Goal: Find specific page/section: Find specific page/section

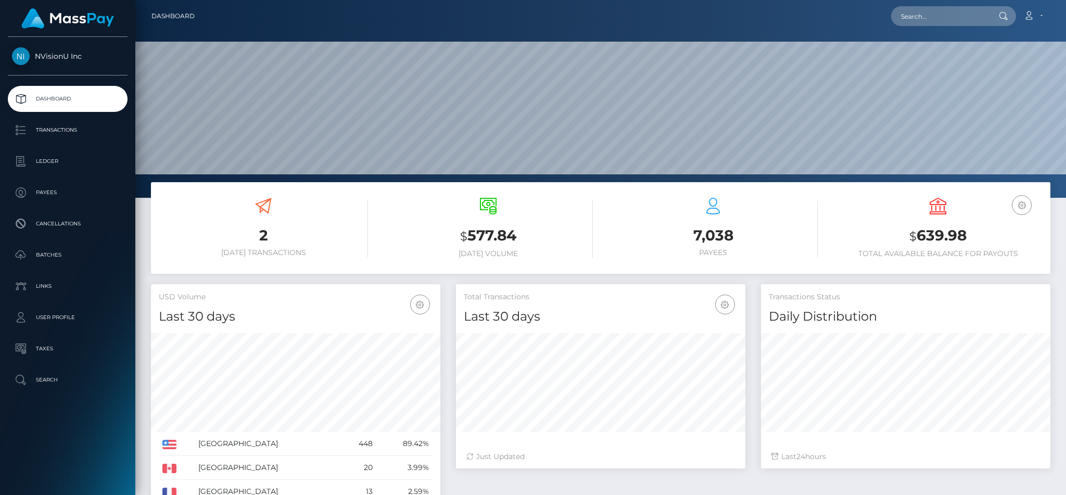
scroll to position [185, 289]
click at [62, 87] on link "Dashboard" at bounding box center [68, 99] width 120 height 26
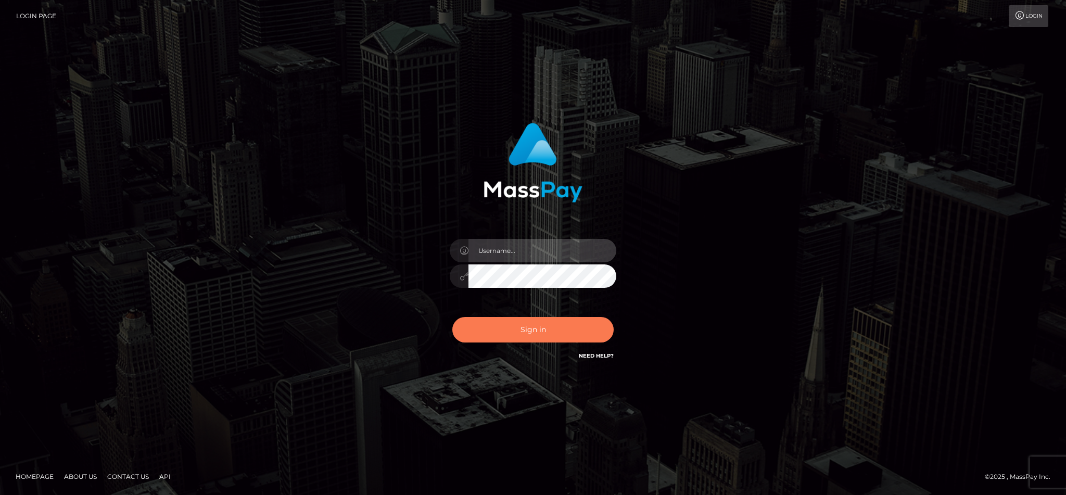
type input "cgomez.nvision"
click at [496, 338] on button "Sign in" at bounding box center [532, 330] width 161 height 26
type input "cgomez.nvision"
click at [548, 337] on button "Sign in" at bounding box center [532, 330] width 161 height 26
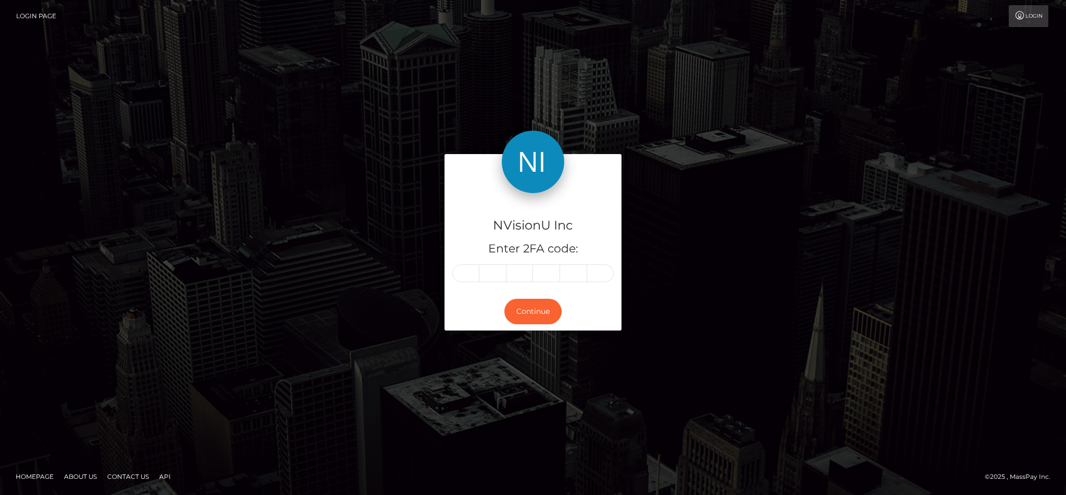
click at [548, 337] on form "NVisionU Inc Enter 2FA code: Continue" at bounding box center [533, 247] width 177 height 187
click at [481, 277] on input "text" at bounding box center [492, 273] width 27 height 18
click at [463, 270] on input "text" at bounding box center [465, 273] width 27 height 18
type input "1"
type input "5"
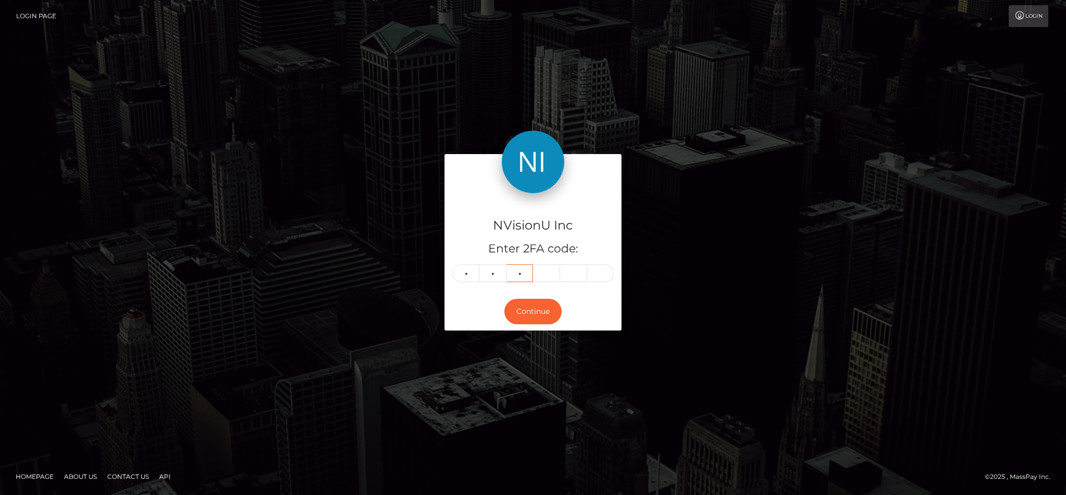
type input "5"
type input "8"
type input "6"
type input "0"
click at [526, 309] on button "Continue" at bounding box center [532, 312] width 57 height 26
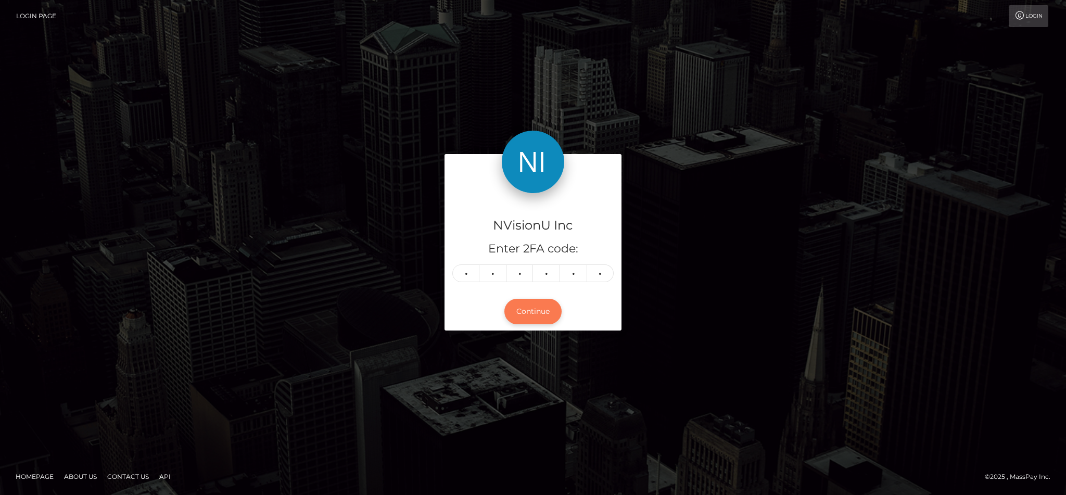
click at [526, 309] on button "Continue" at bounding box center [532, 312] width 57 height 26
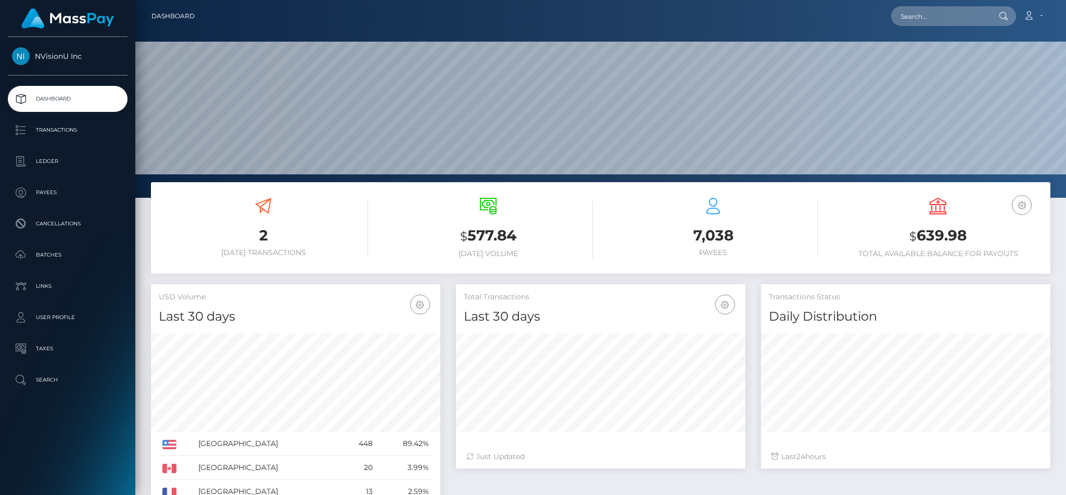
scroll to position [185, 289]
click at [940, 17] on input "text" at bounding box center [940, 16] width 98 height 20
click at [940, 17] on input "C" at bounding box center [940, 16] width 98 height 20
type input "CGOMEZ"
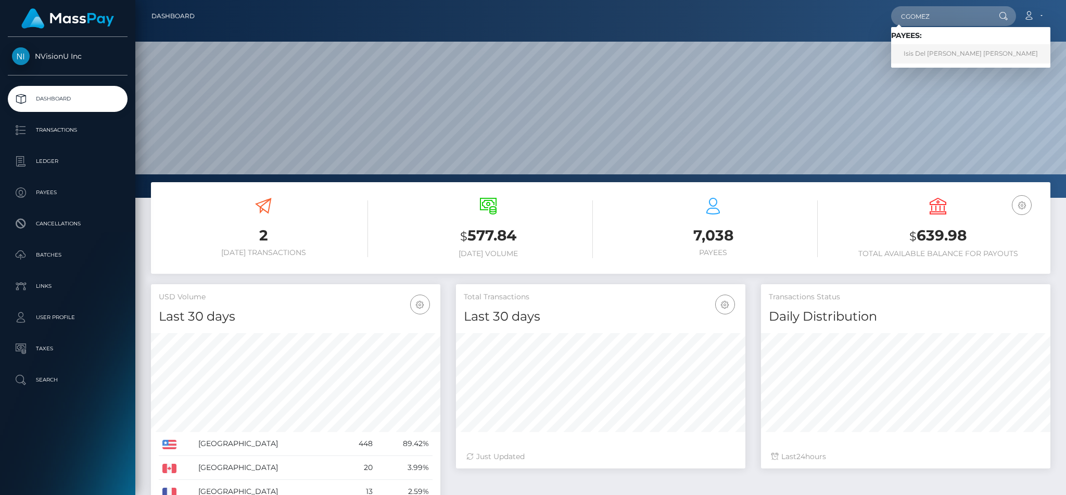
click at [961, 53] on link "Isis Del Carmen Gomez Merino" at bounding box center [970, 53] width 159 height 19
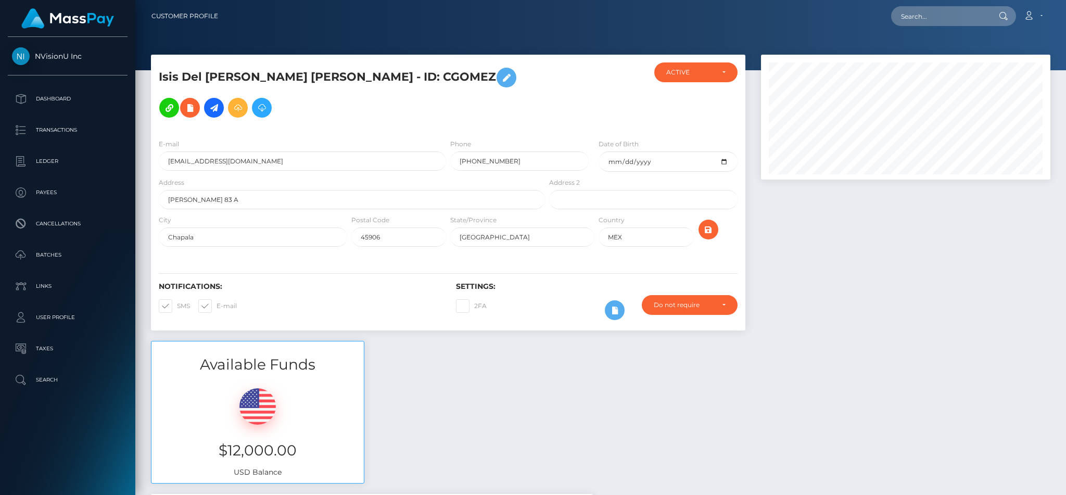
scroll to position [125, 289]
